Goal: Information Seeking & Learning: Learn about a topic

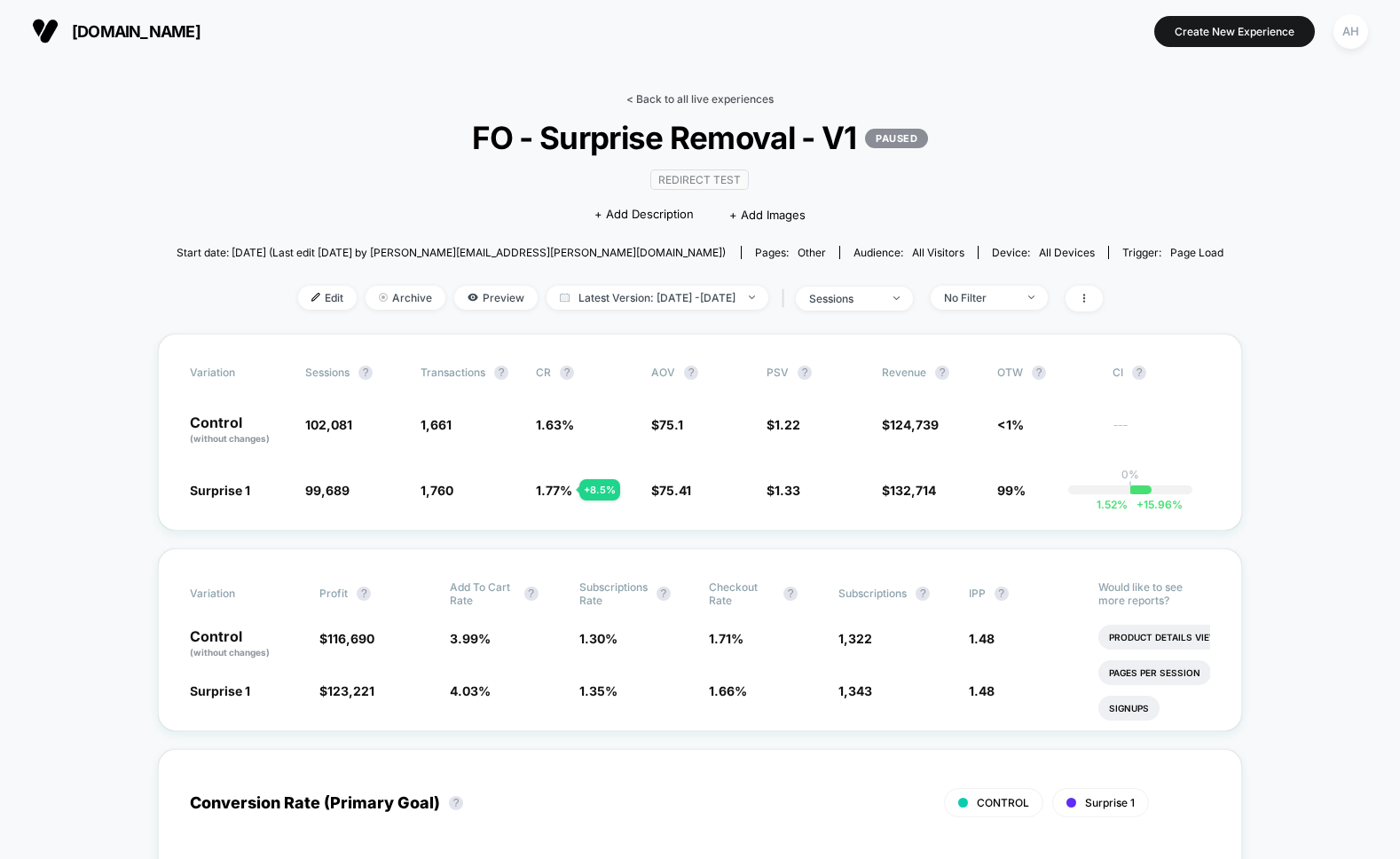
click at [739, 102] on link "< Back to all live experiences" at bounding box center [700, 98] width 147 height 13
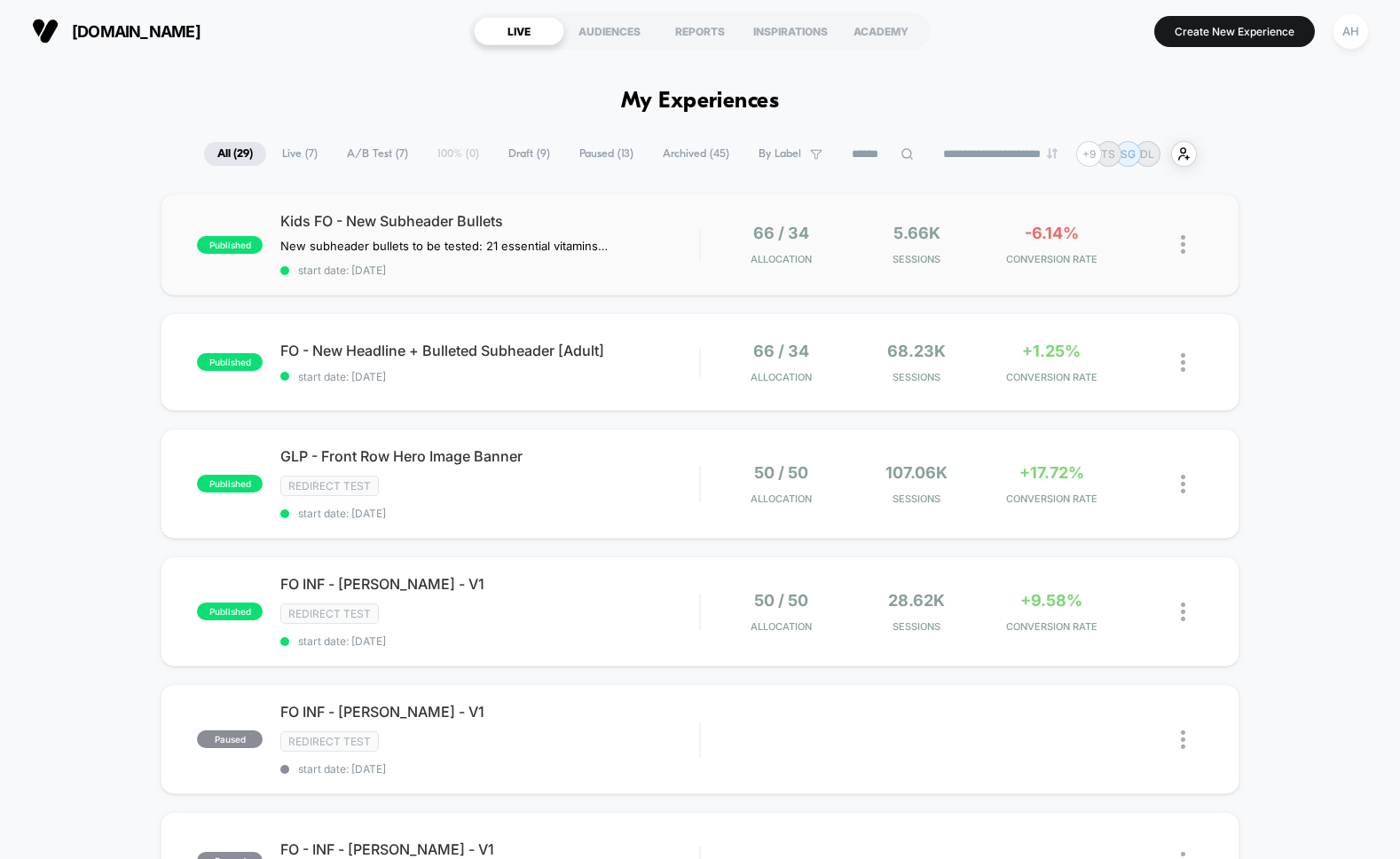
click at [460, 276] on div "published Kids FO - New Subheader Bullets New subheader bullets to be tested: 2…" at bounding box center [700, 244] width 1077 height 102
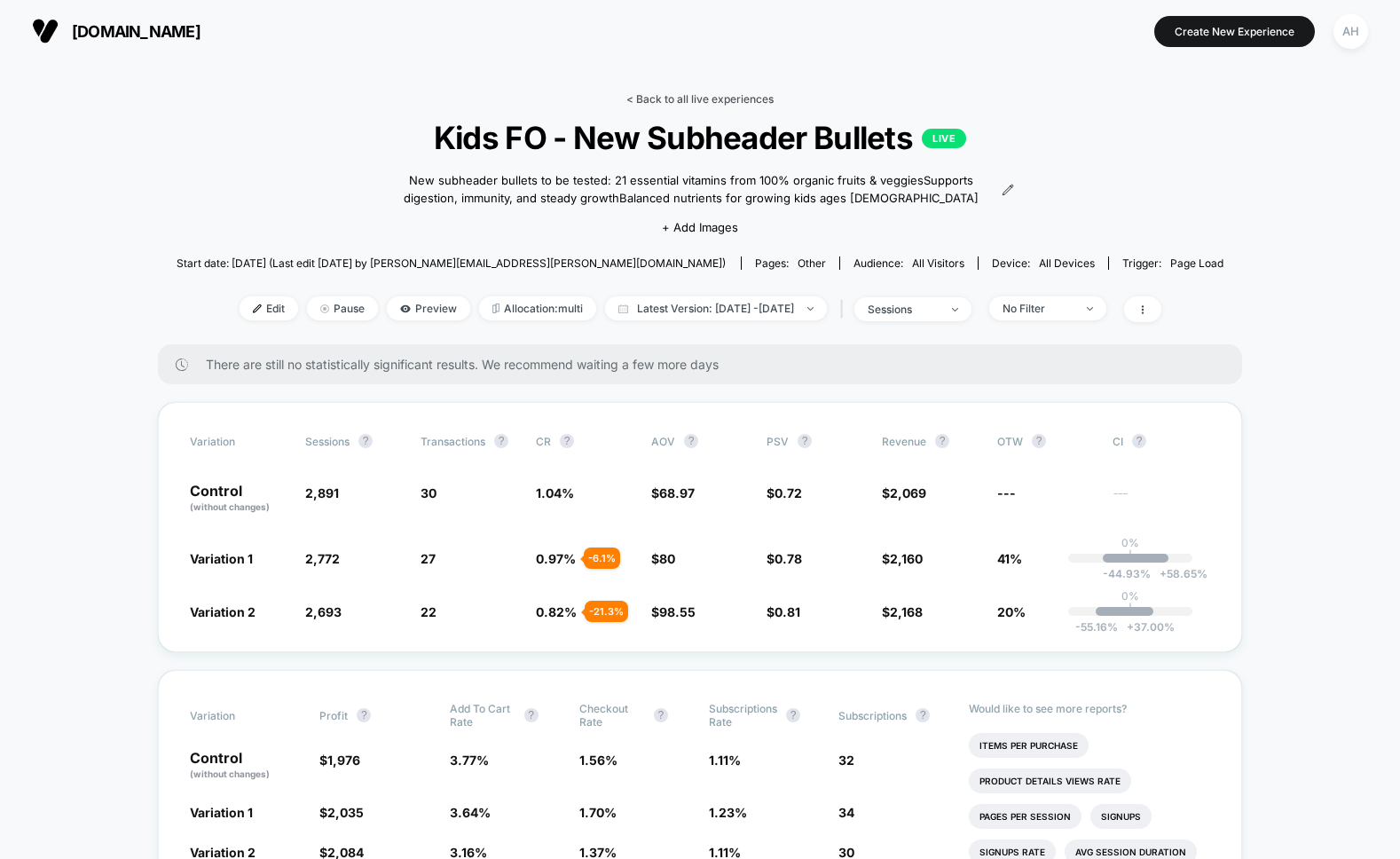
click at [695, 92] on link "< Back to all live experiences" at bounding box center [700, 98] width 147 height 13
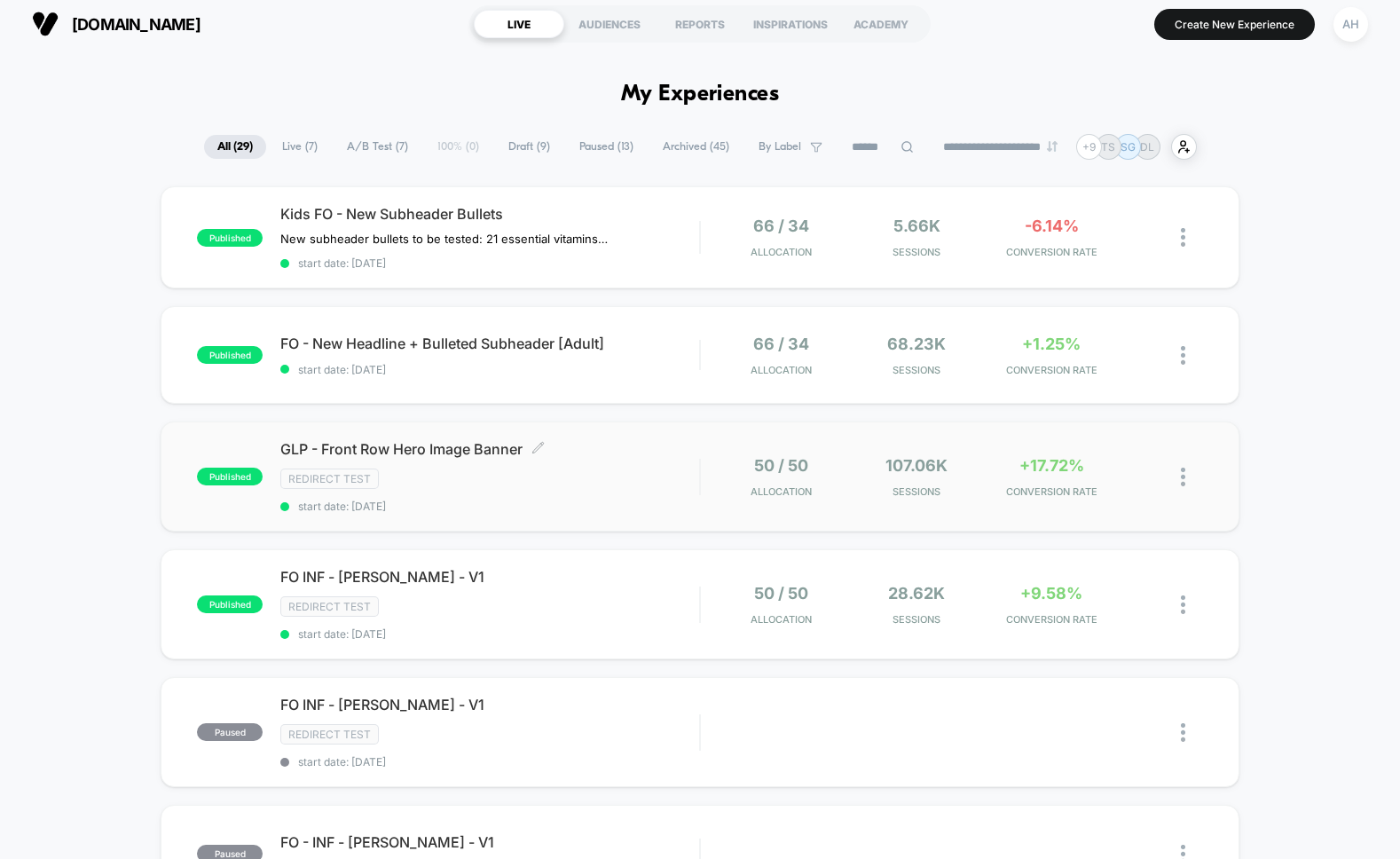
scroll to position [35, 0]
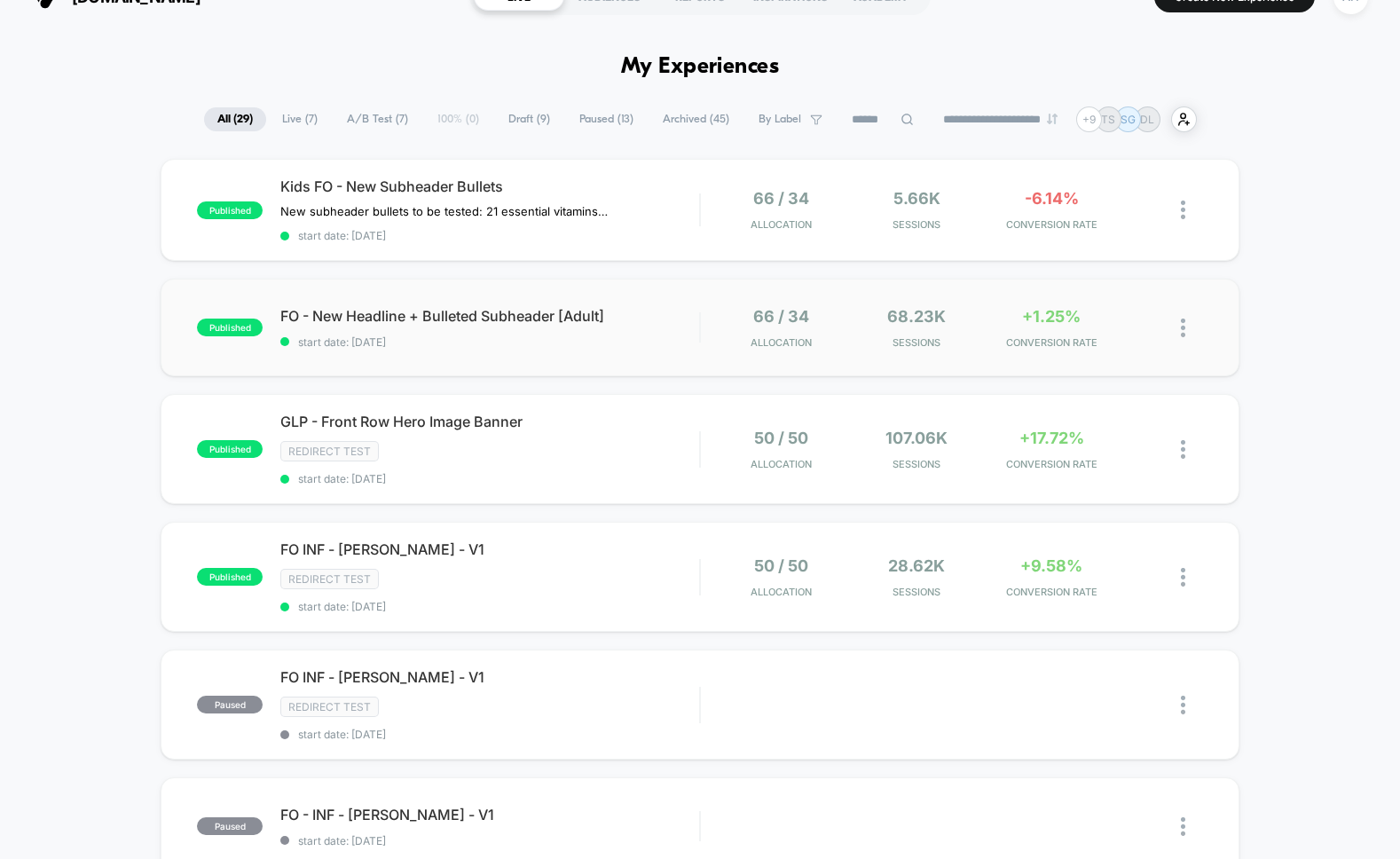
click at [511, 350] on div "published FO - New Headline + Bulleted Subheader [Adult] start date: [DATE] 66 …" at bounding box center [700, 327] width 1077 height 97
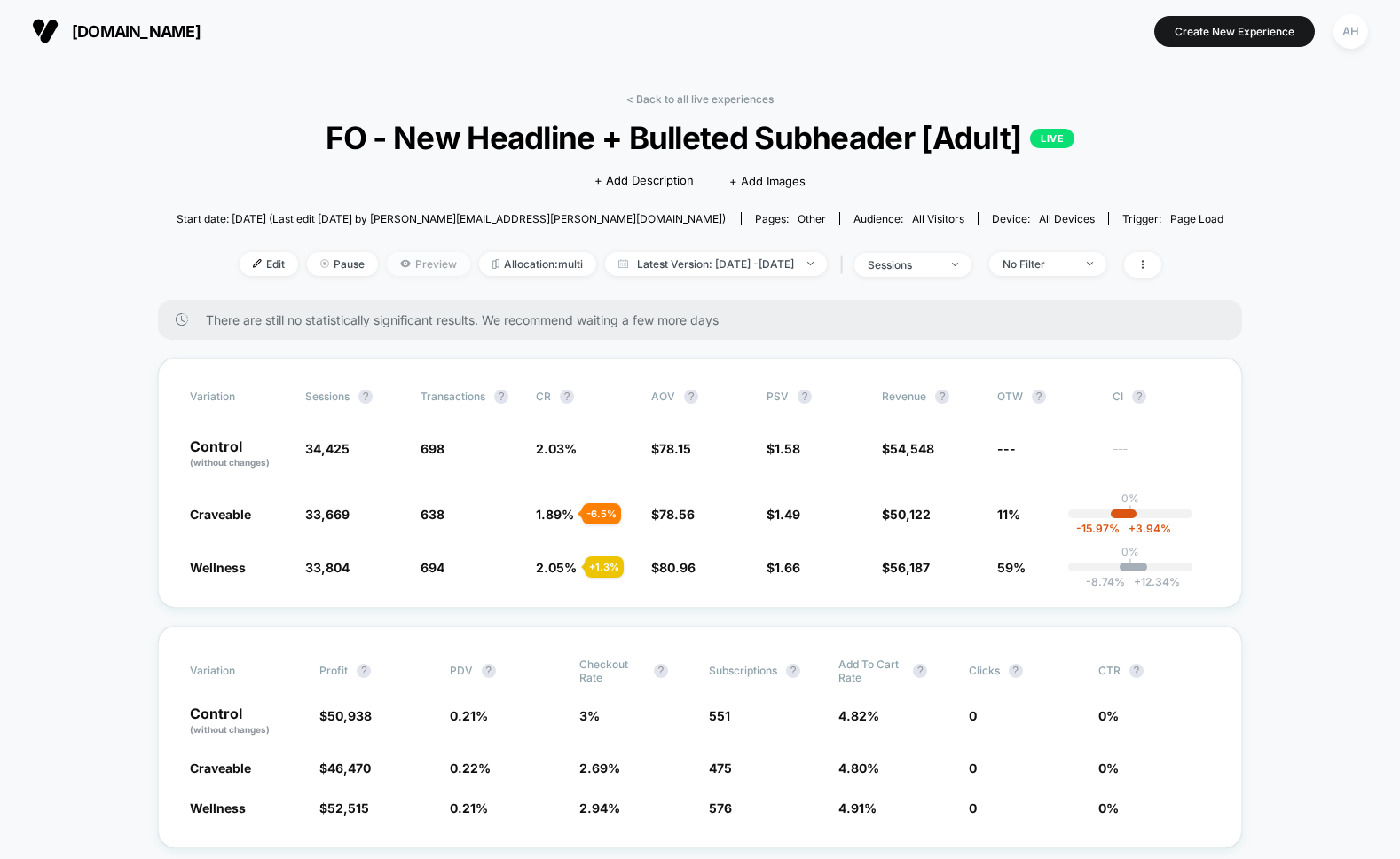
click at [388, 272] on span "Preview" at bounding box center [428, 264] width 83 height 24
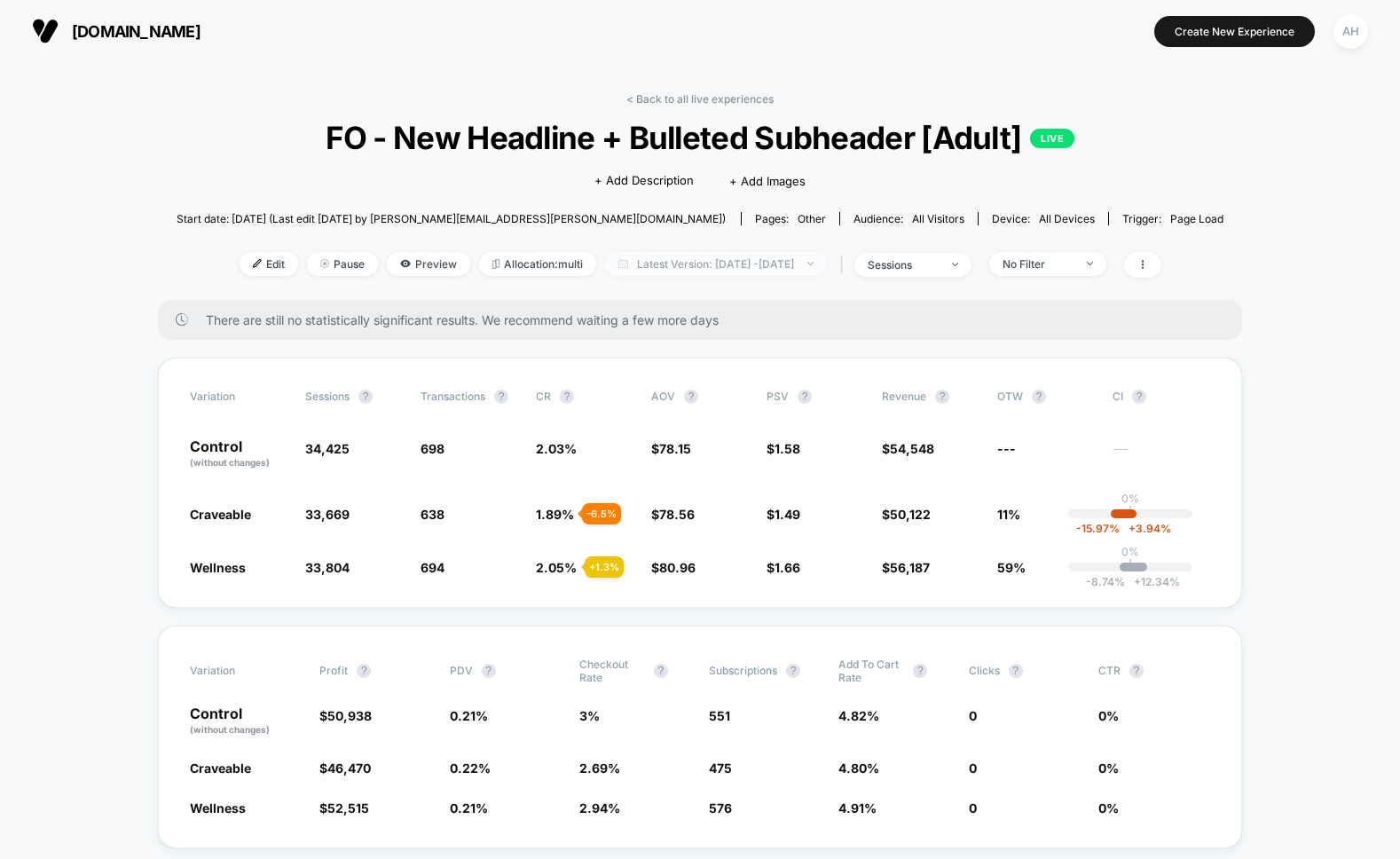
click at [626, 268] on span "Latest Version: [DATE] - [DATE]" at bounding box center [716, 264] width 222 height 24
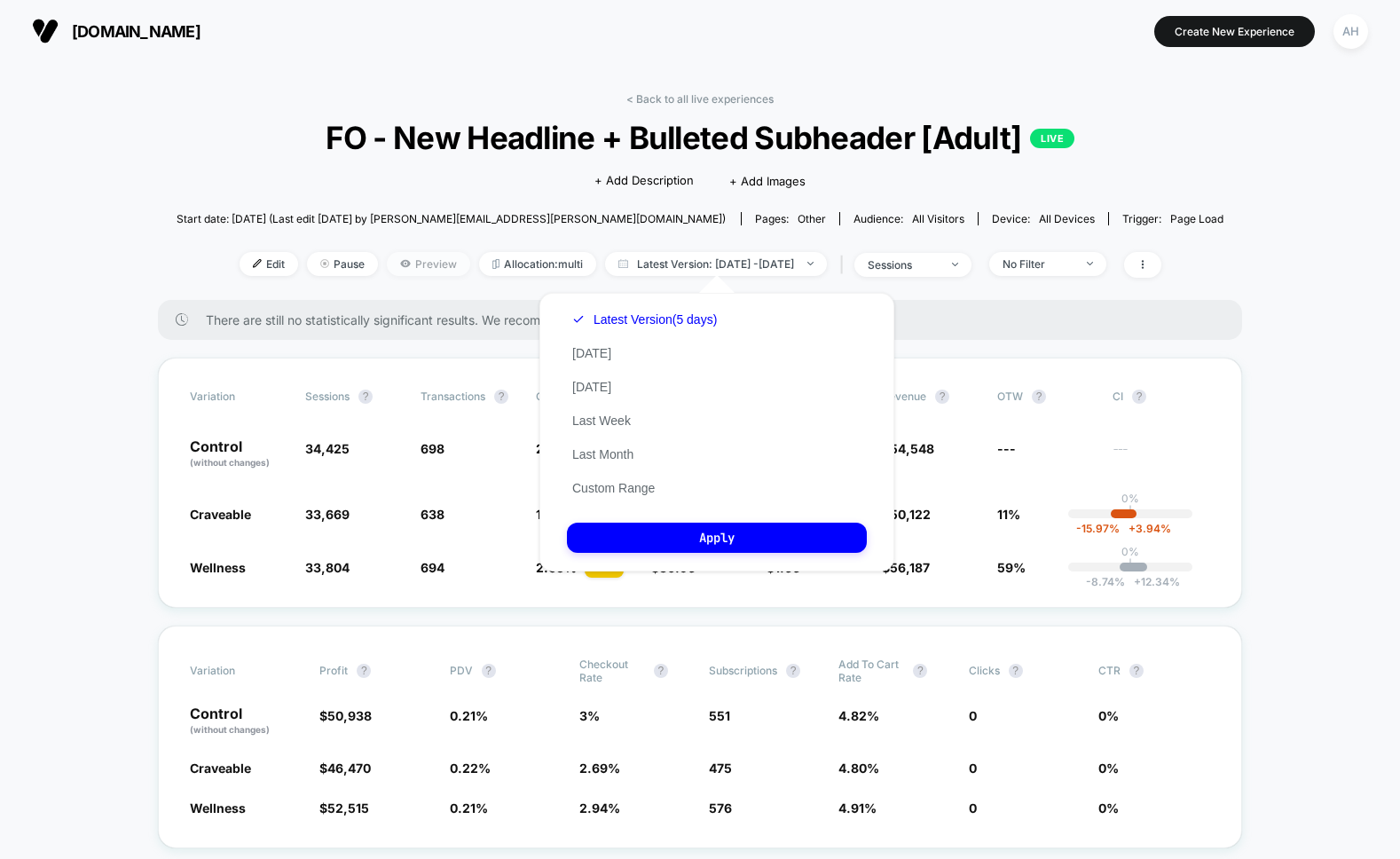
click at [414, 263] on span "Preview" at bounding box center [428, 264] width 83 height 24
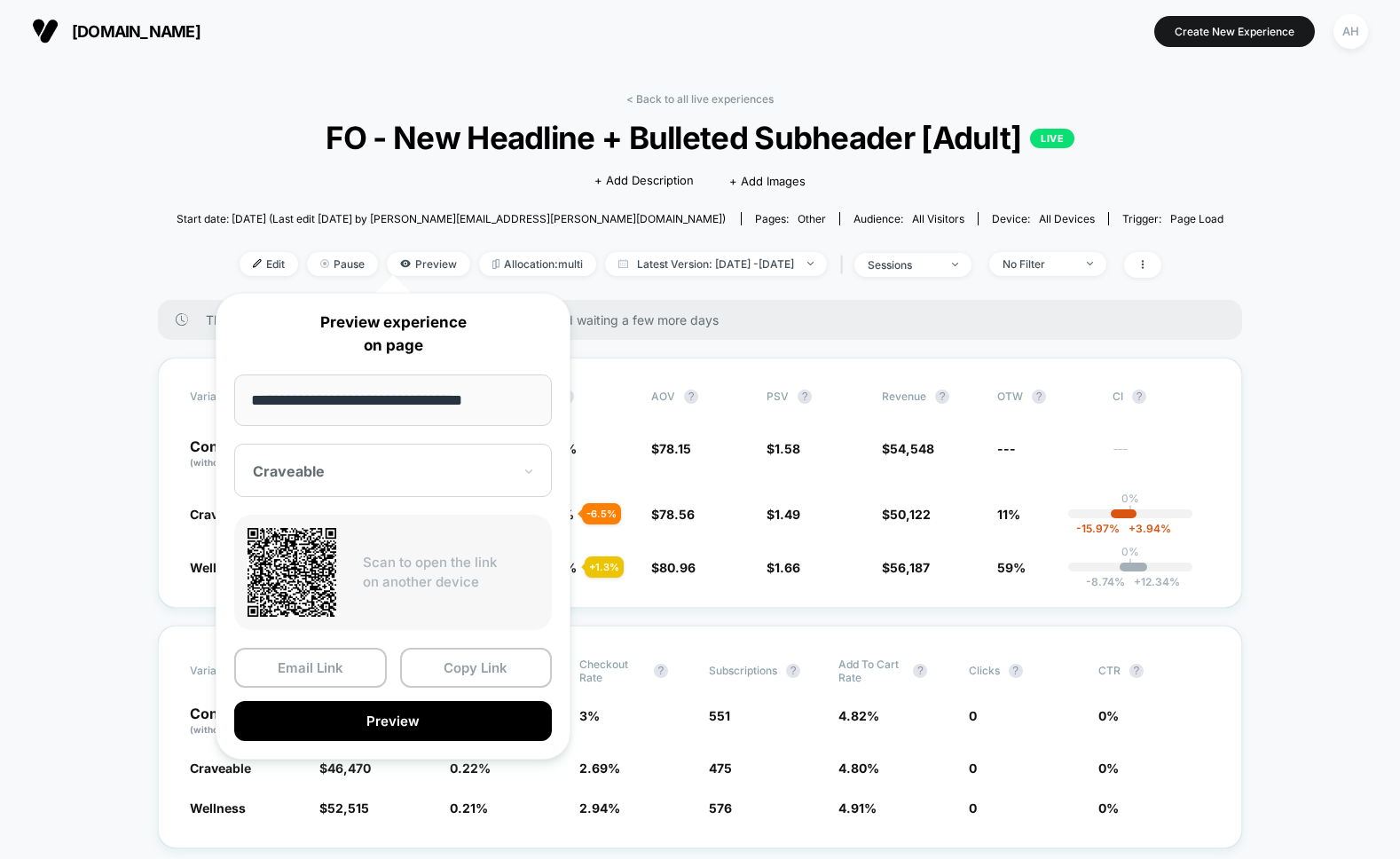
click at [386, 482] on div "Craveable" at bounding box center [392, 470] width 317 height 54
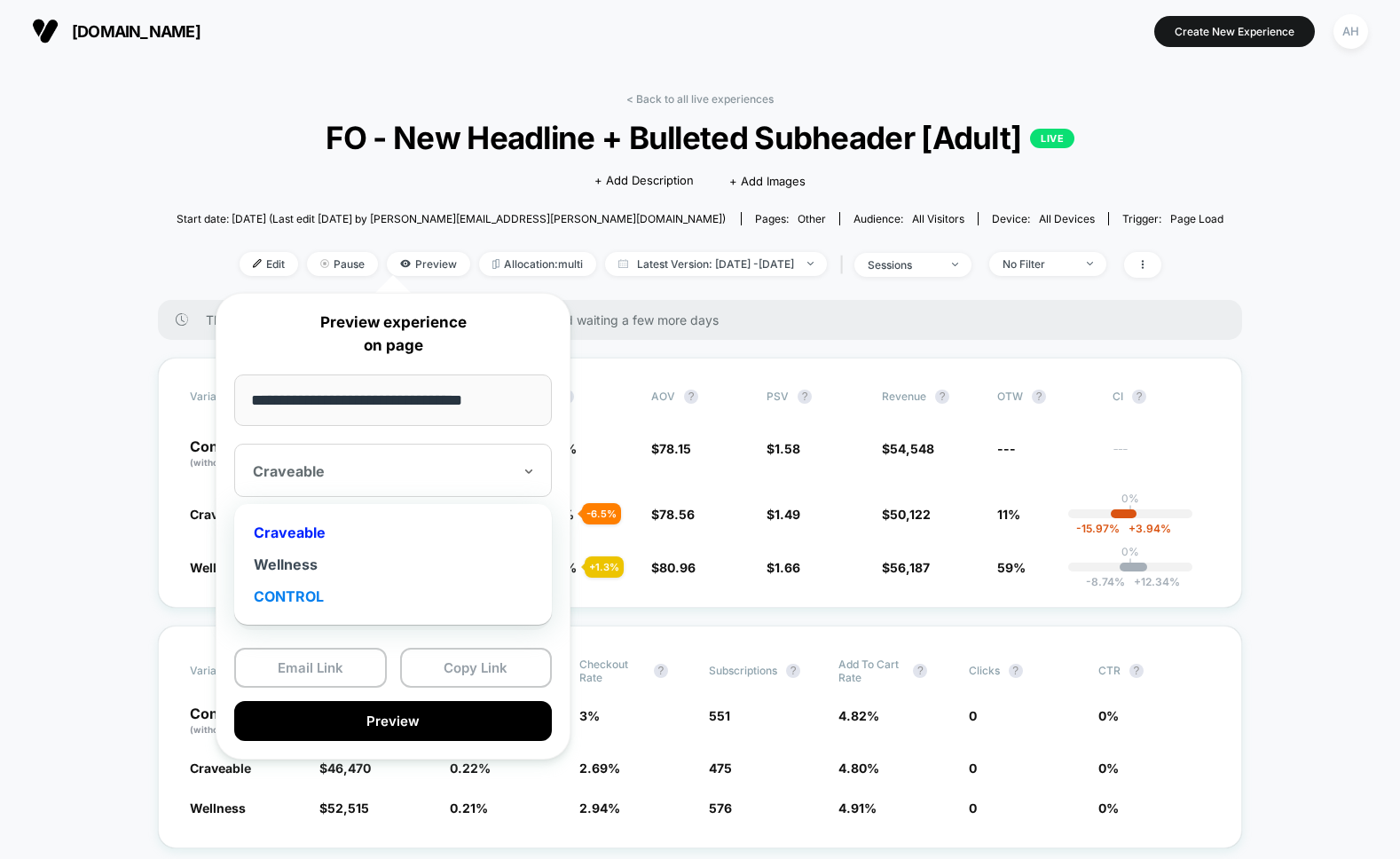
click at [316, 595] on div "CONTROL" at bounding box center [393, 596] width 300 height 32
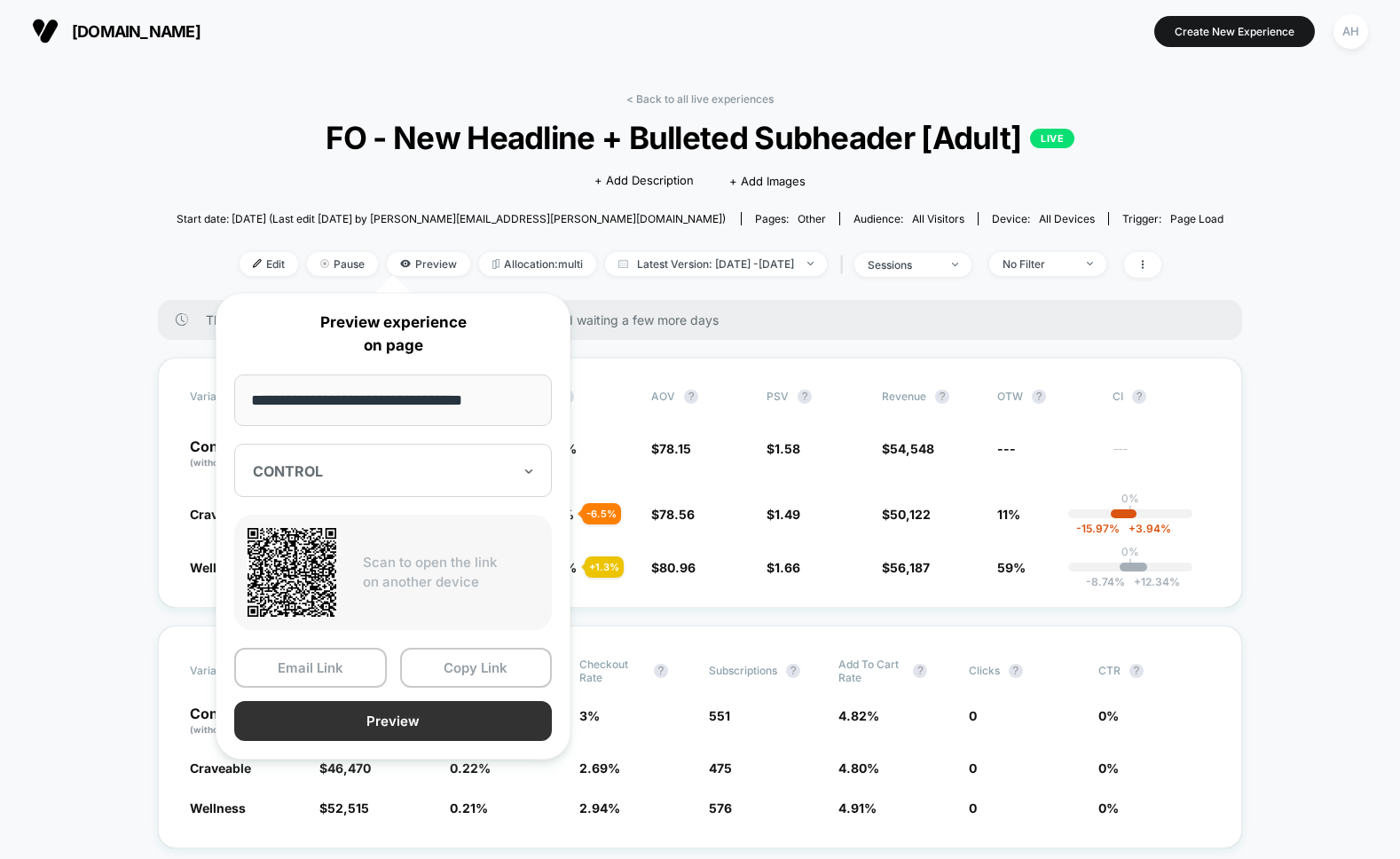
click at [389, 711] on button "Preview" at bounding box center [392, 720] width 317 height 40
